Goal: Check status

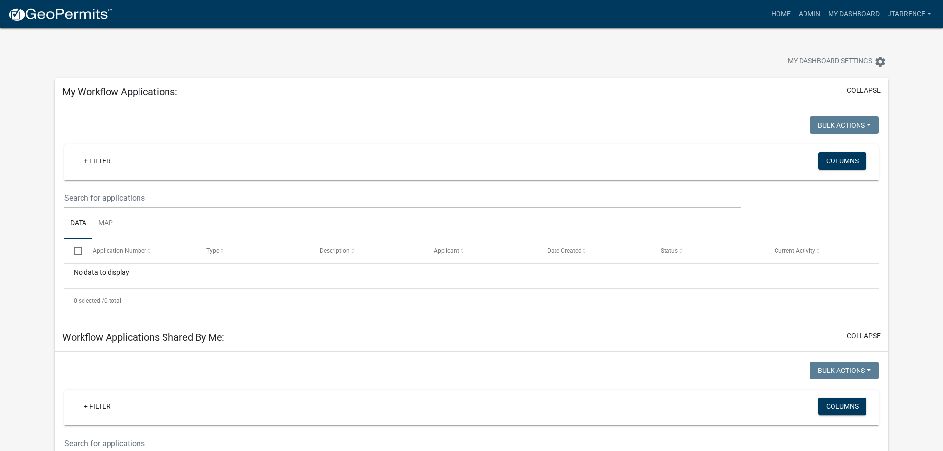
select select "3: 100"
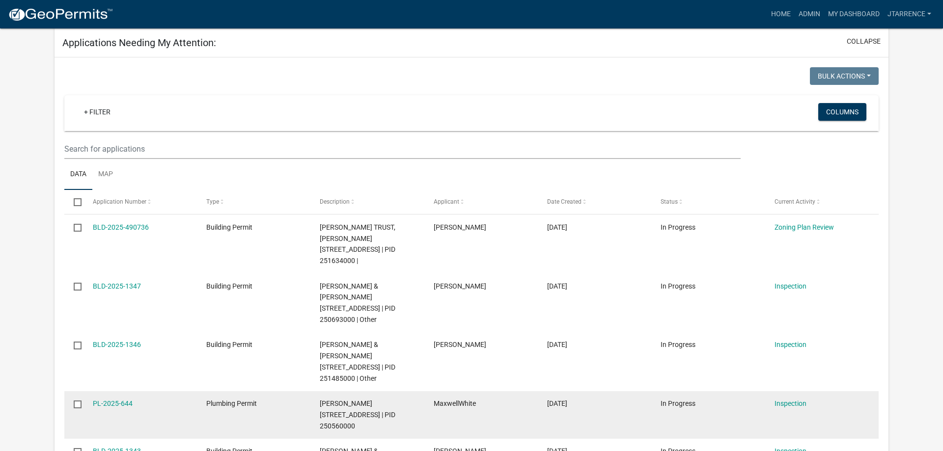
scroll to position [701, 0]
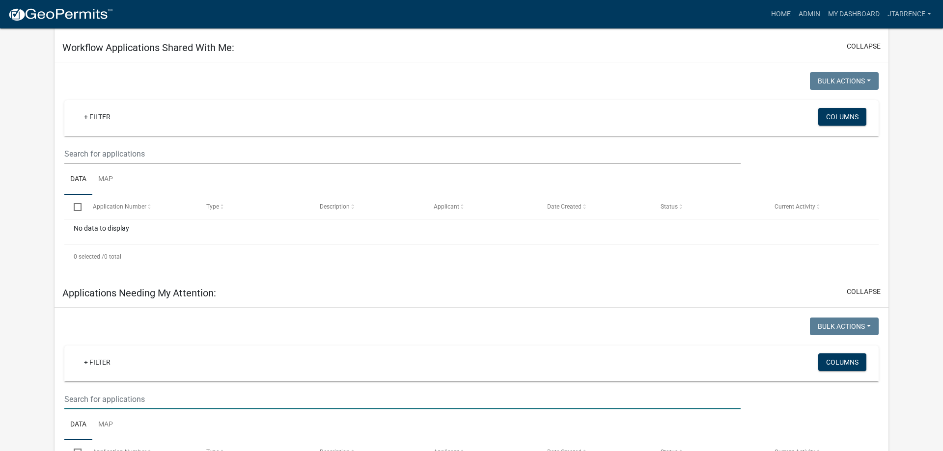
click at [121, 389] on input "text" at bounding box center [402, 399] width 676 height 20
type input "1020"
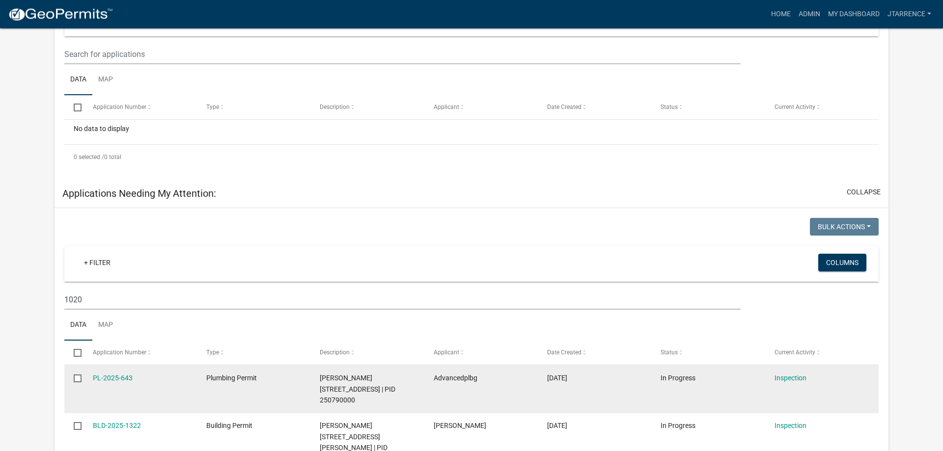
scroll to position [802, 0]
click at [106, 374] on link "PL-2025-643" at bounding box center [113, 378] width 40 height 8
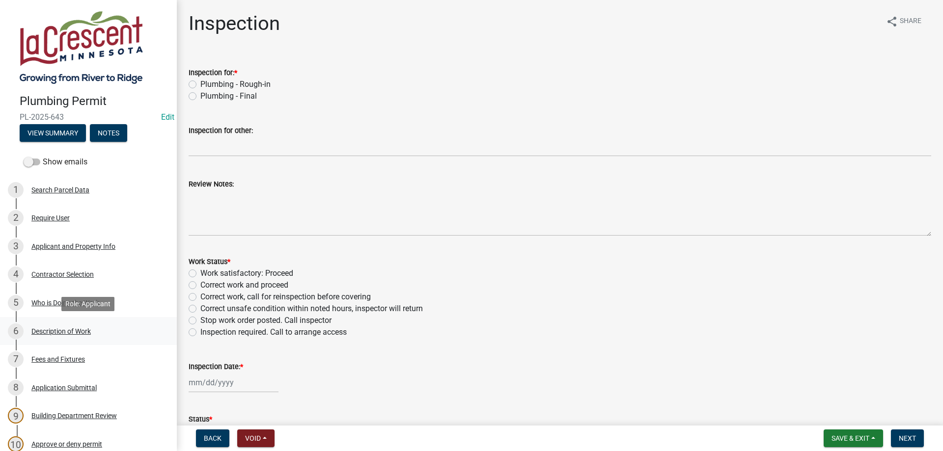
click at [84, 330] on div "Description of Work" at bounding box center [60, 331] width 59 height 7
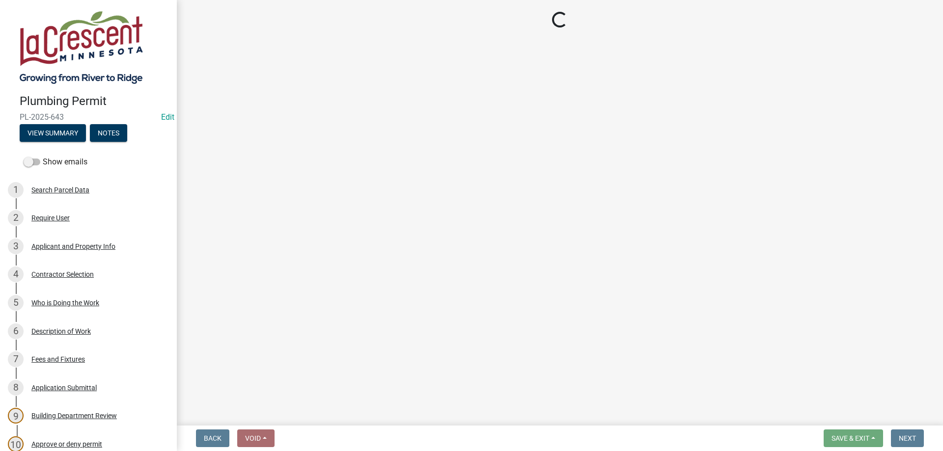
select select "59bf33d4-9d5c-4e7c-8b9a-7c1b13f00426"
select select "28f4028a-693d-415b-8130-38cfe69d94b3"
select select "4af7cc83-1d25-4c0b-a329-4ae30bd591bb"
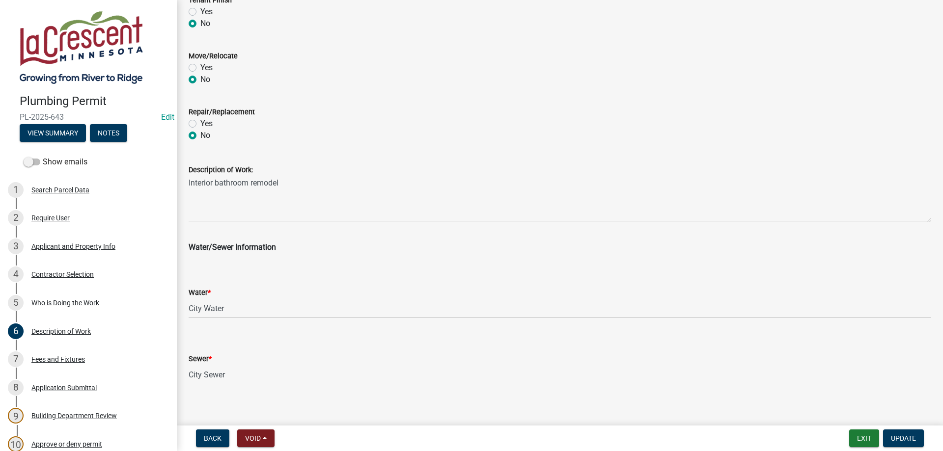
scroll to position [396, 0]
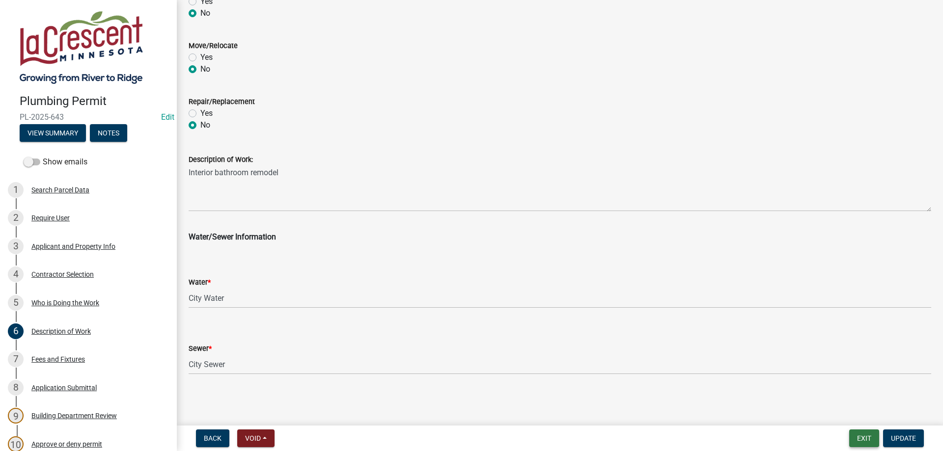
click at [861, 439] on button "Exit" at bounding box center [864, 439] width 30 height 18
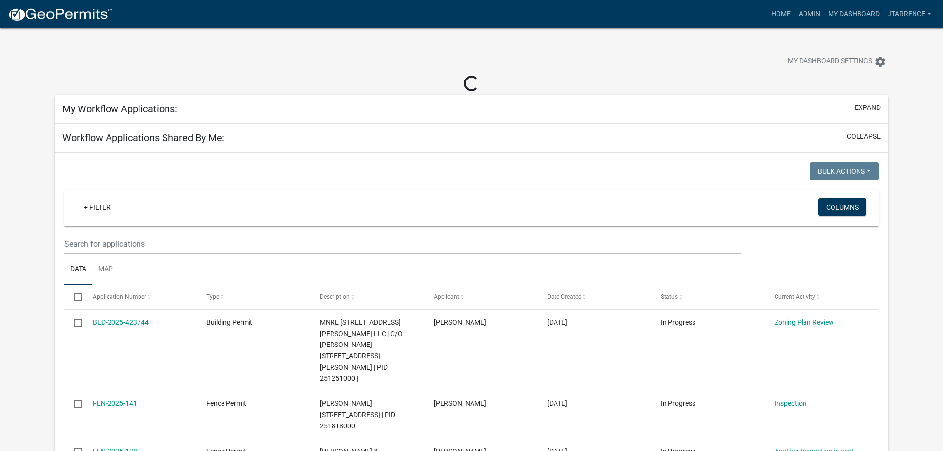
select select "3: 100"
